Goal: Task Accomplishment & Management: Manage account settings

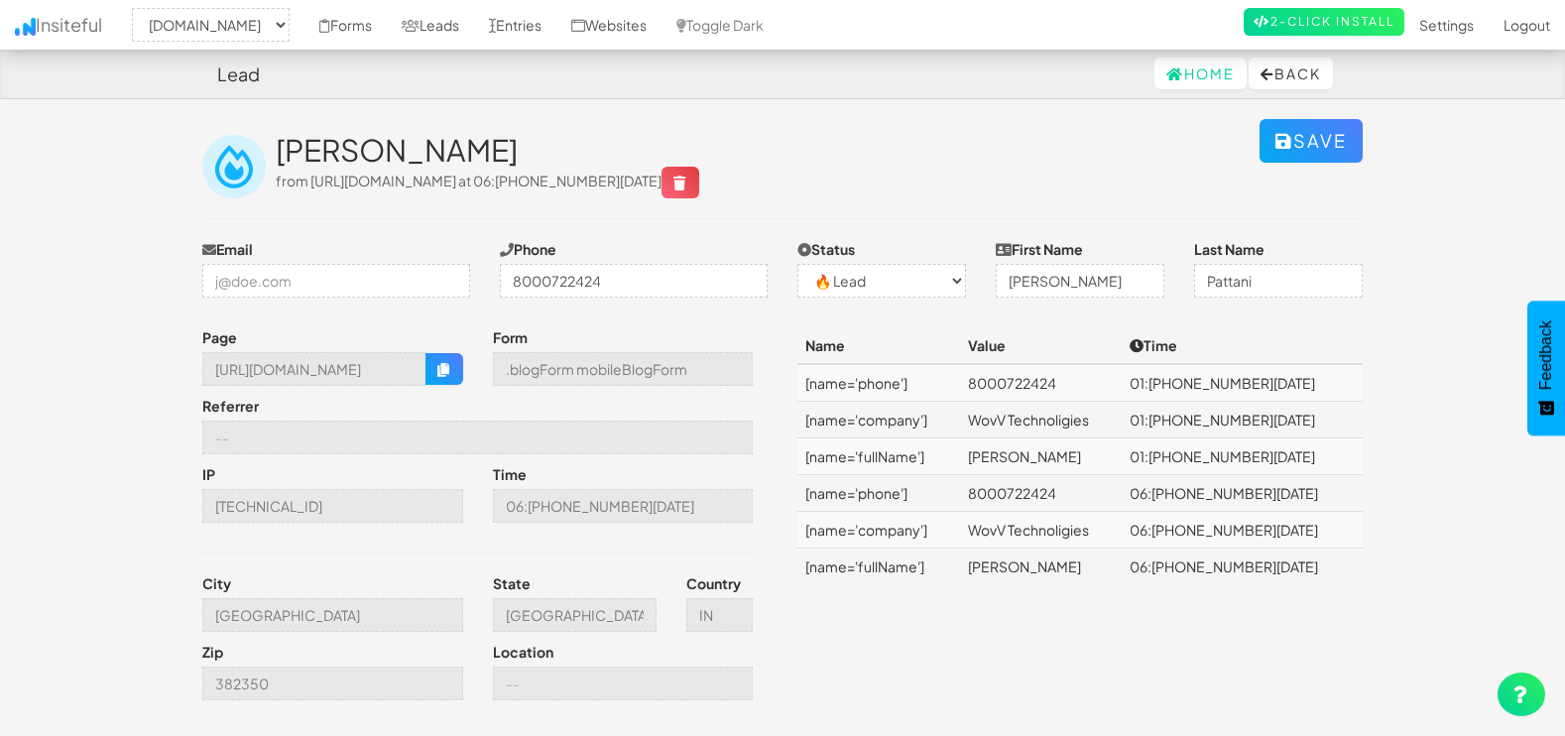
select select "1505"
select select "0"
click at [440, 22] on link "Leads" at bounding box center [430, 25] width 87 height 50
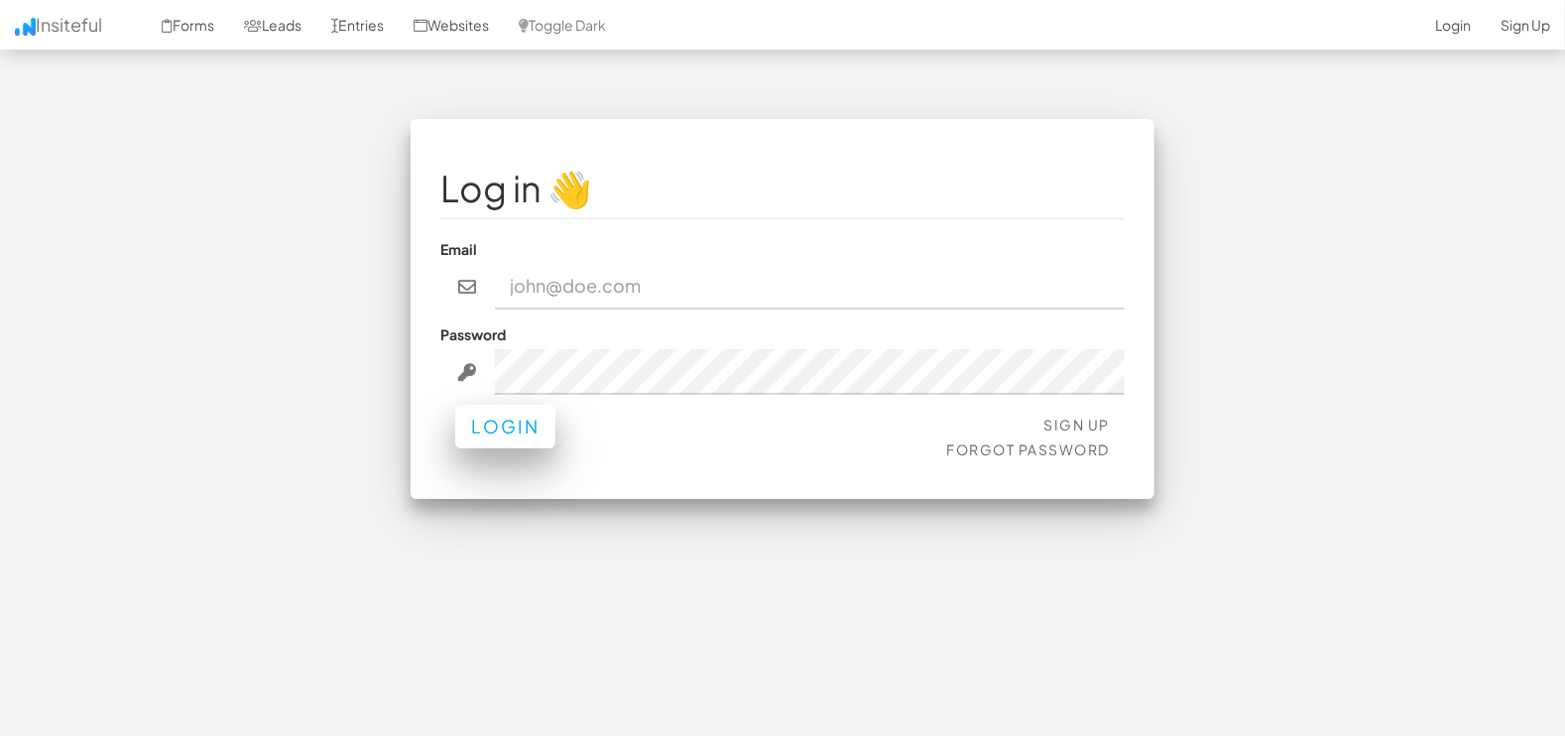
type input "[EMAIL_ADDRESS][DOMAIN_NAME]"
click at [478, 417] on button "Login" at bounding box center [505, 427] width 100 height 44
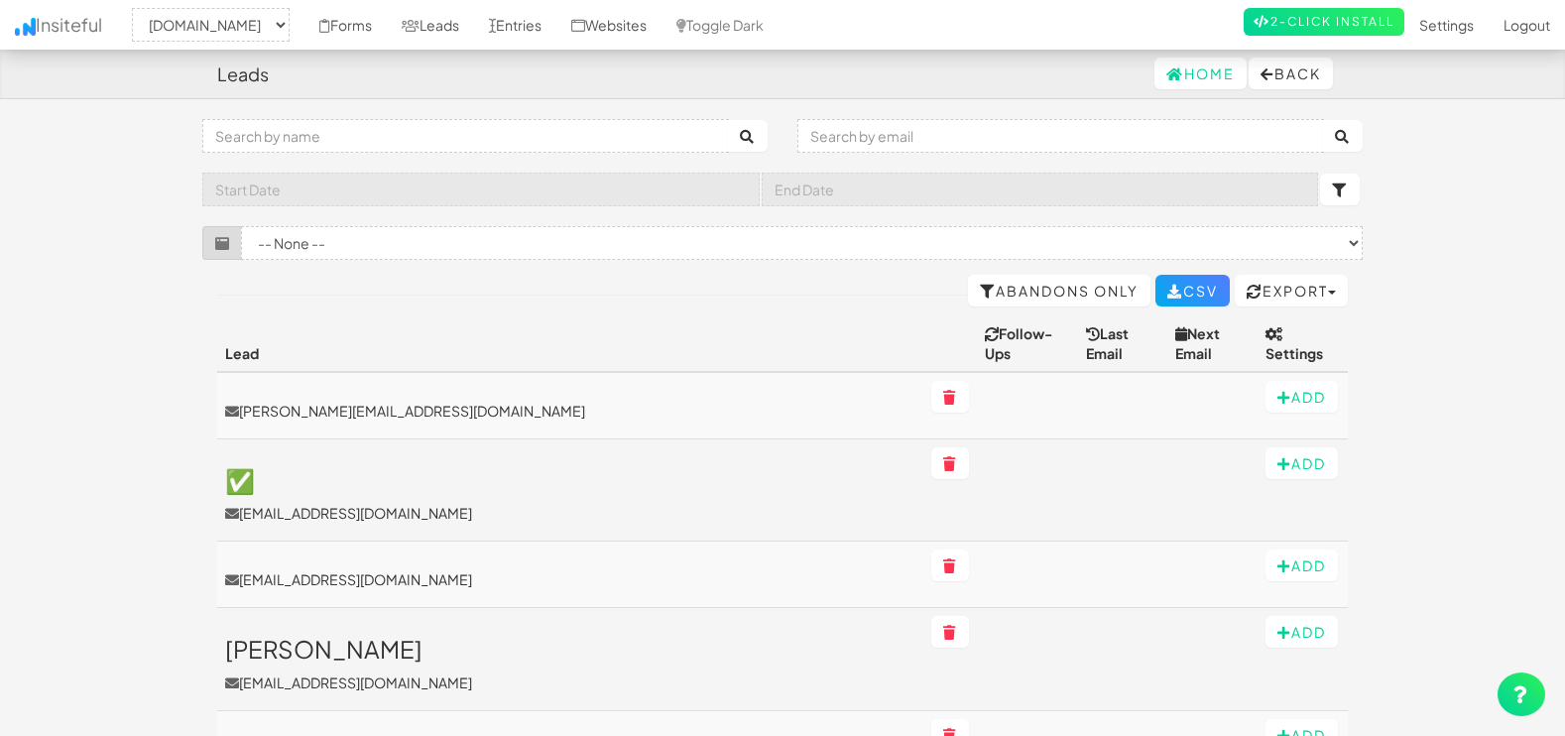
select select "1505"
click at [318, 377] on td "gracie.customair@gmail.com" at bounding box center [570, 405] width 706 height 67
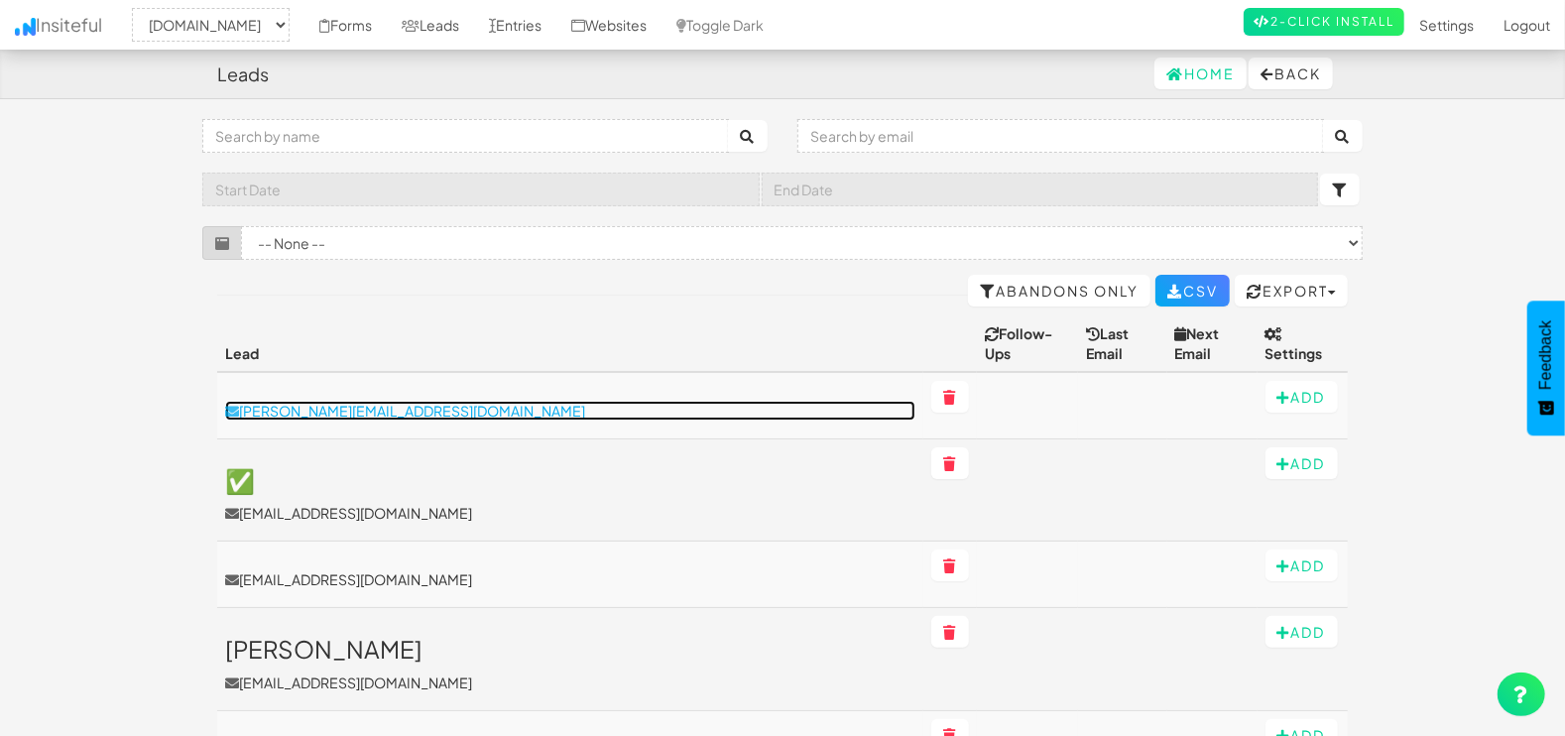
click at [348, 401] on p "gracie.customair@gmail.com" at bounding box center [570, 411] width 690 height 20
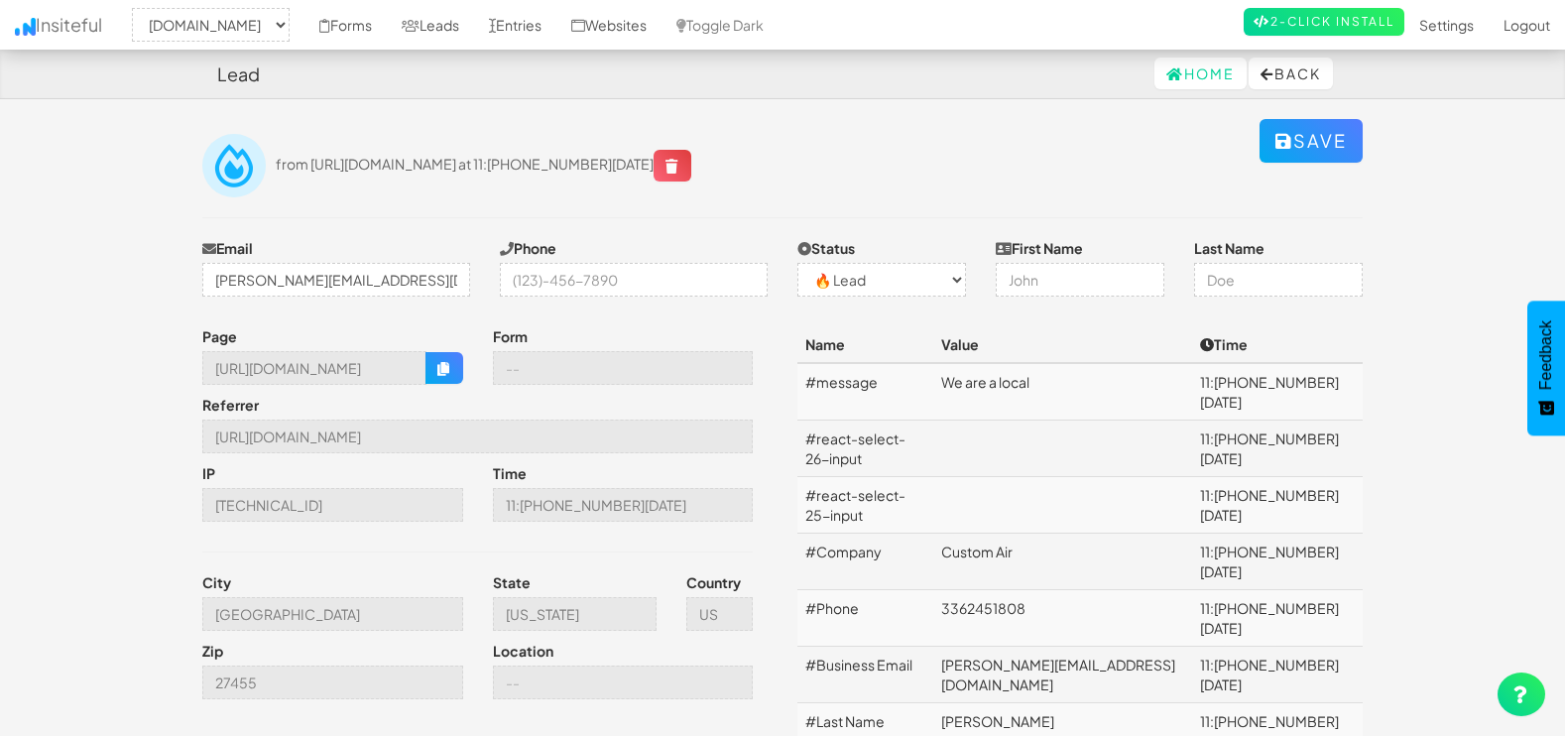
select select "1505"
select select "0"
